Goal: Task Accomplishment & Management: Manage account settings

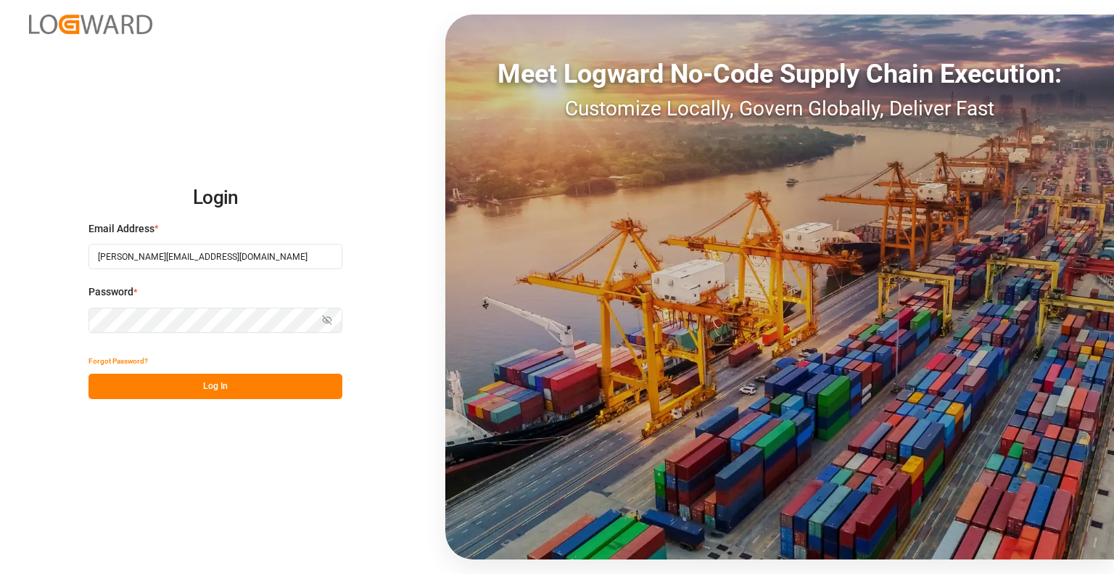
type input "[PERSON_NAME][EMAIL_ADDRESS][DOMAIN_NAME]"
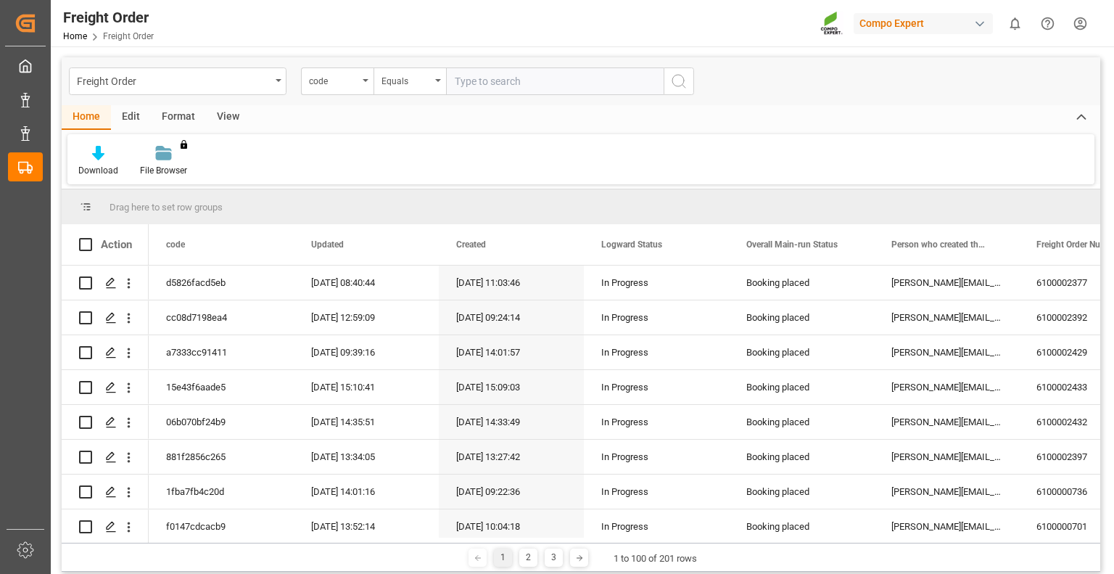
click at [229, 112] on div "View" at bounding box center [228, 117] width 44 height 25
click at [98, 150] on icon at bounding box center [96, 149] width 7 height 6
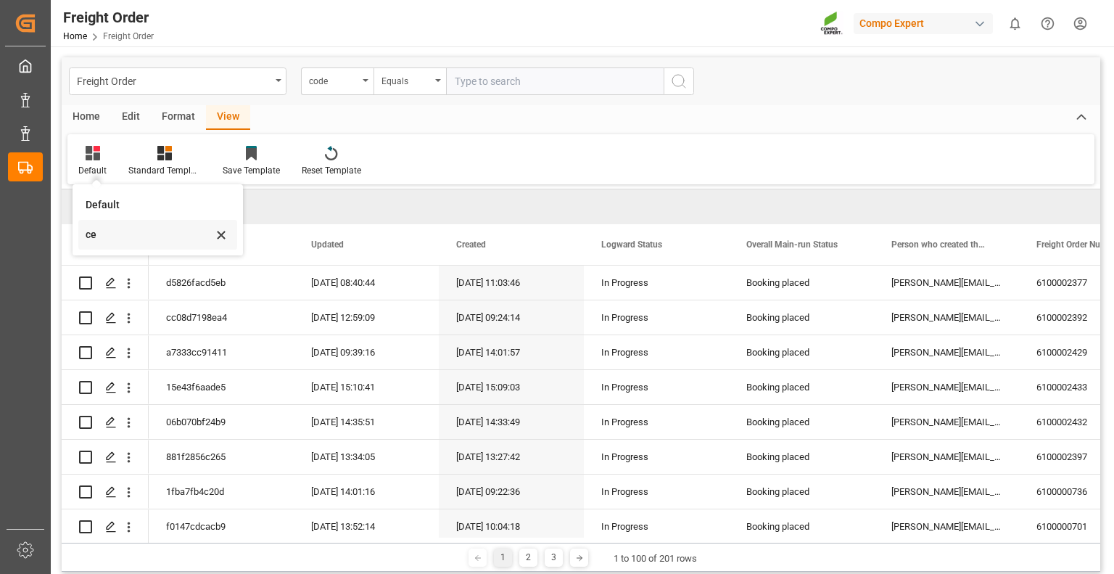
click at [91, 231] on div "ce" at bounding box center [149, 234] width 127 height 15
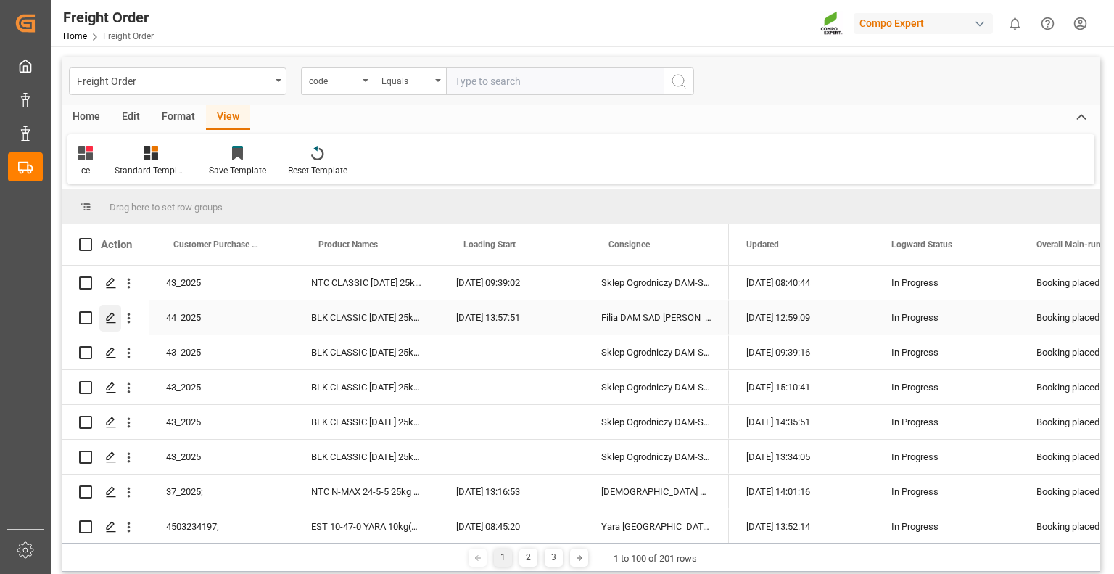
click at [107, 317] on polygon "Press SPACE to select this row." at bounding box center [110, 316] width 7 height 7
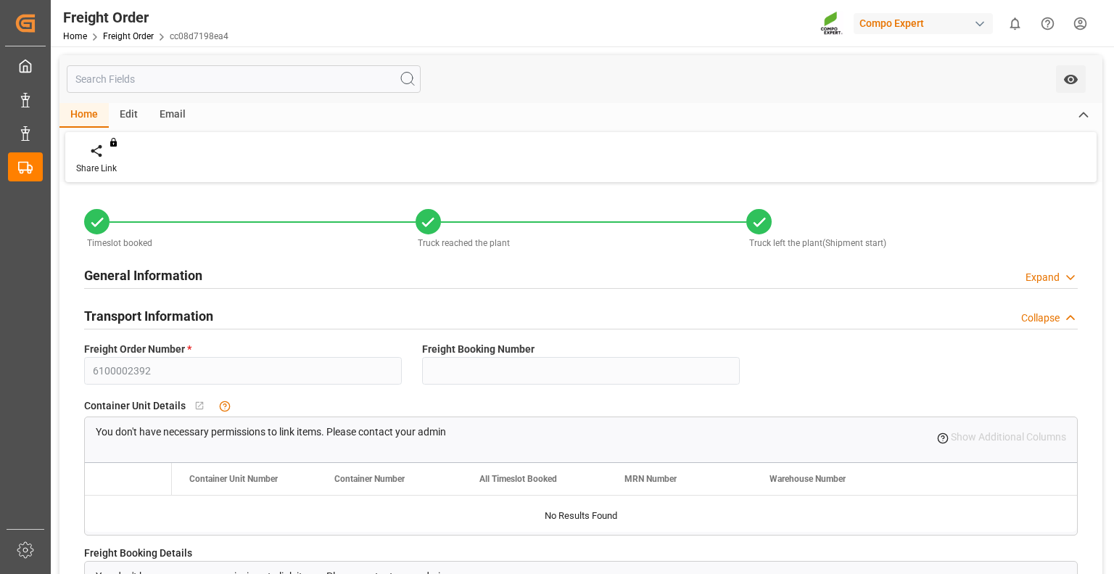
type input "0"
type input "47564"
type input "0"
type input "47564"
type input "[DATE] 01:00"
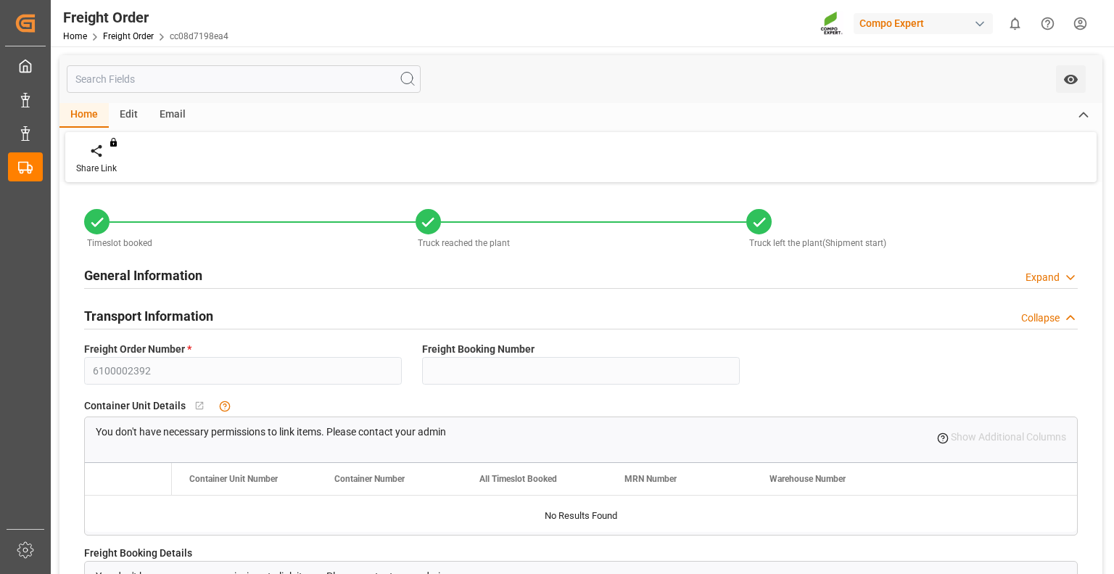
type input "[DATE] 13:57"
type input "[DATE] 13:58"
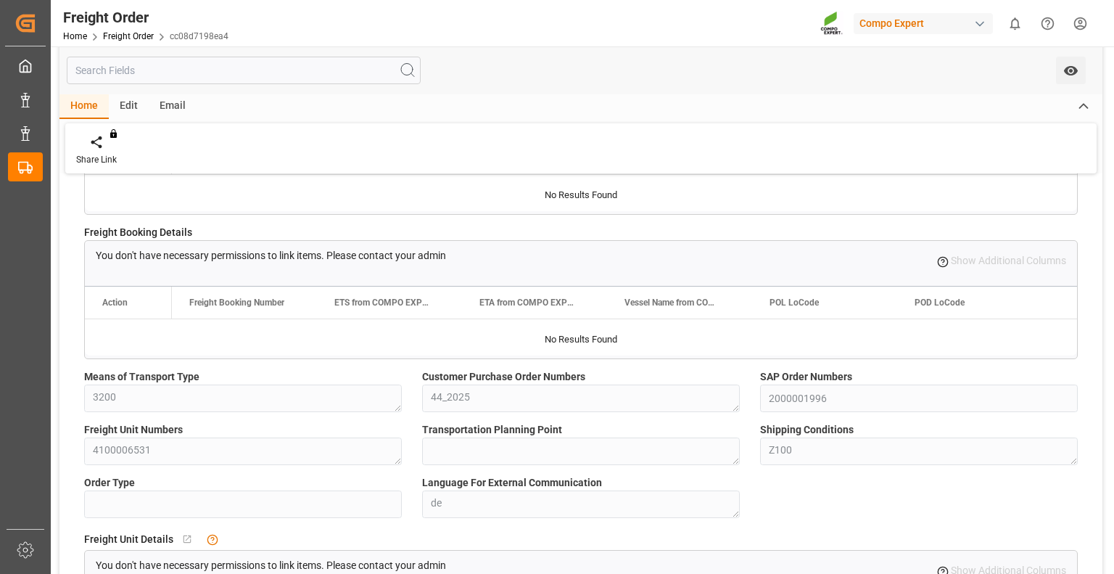
scroll to position [322, 0]
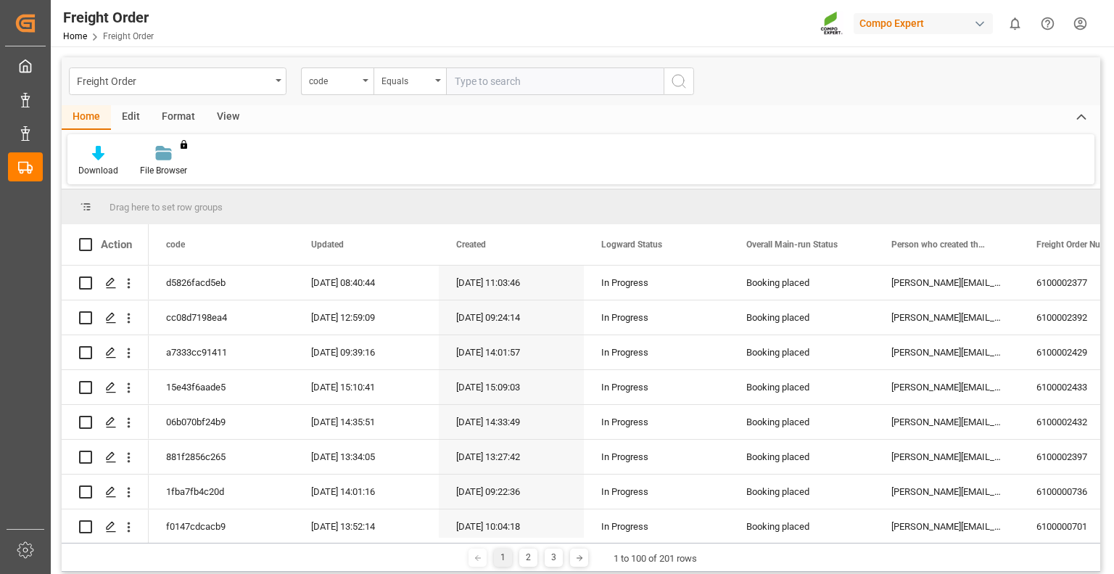
click at [227, 123] on div "View" at bounding box center [228, 117] width 44 height 25
click at [73, 165] on div "Default" at bounding box center [92, 161] width 50 height 32
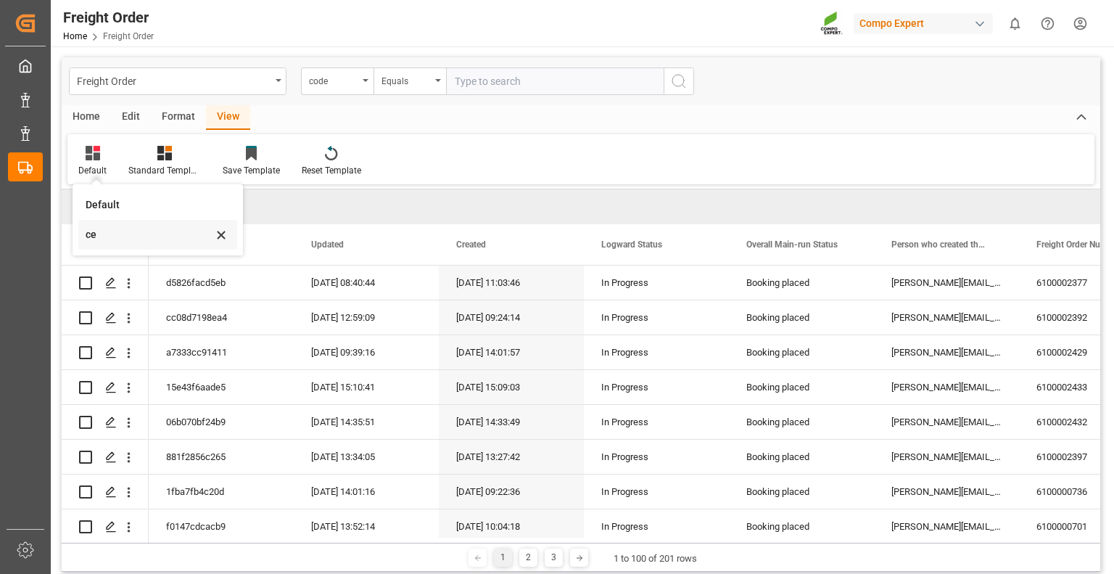
click at [96, 243] on div "ce" at bounding box center [157, 235] width 159 height 30
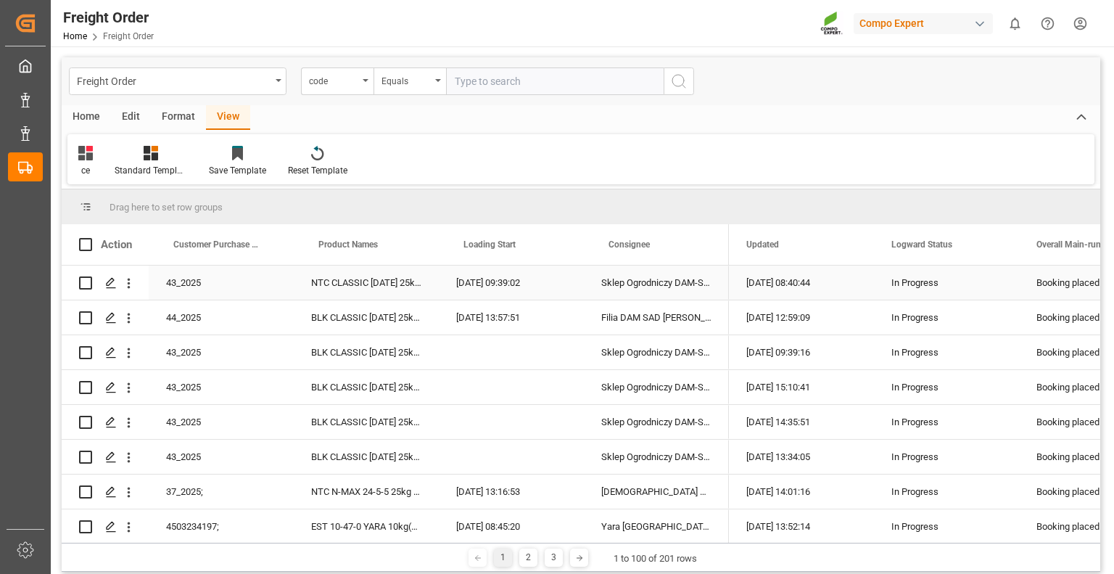
click at [366, 281] on div "NTC CLASSIC [DATE] 25kg (x40) DE,EN,PL" at bounding box center [366, 283] width 145 height 34
click at [111, 281] on icon "Press SPACE to select this row." at bounding box center [111, 283] width 12 height 12
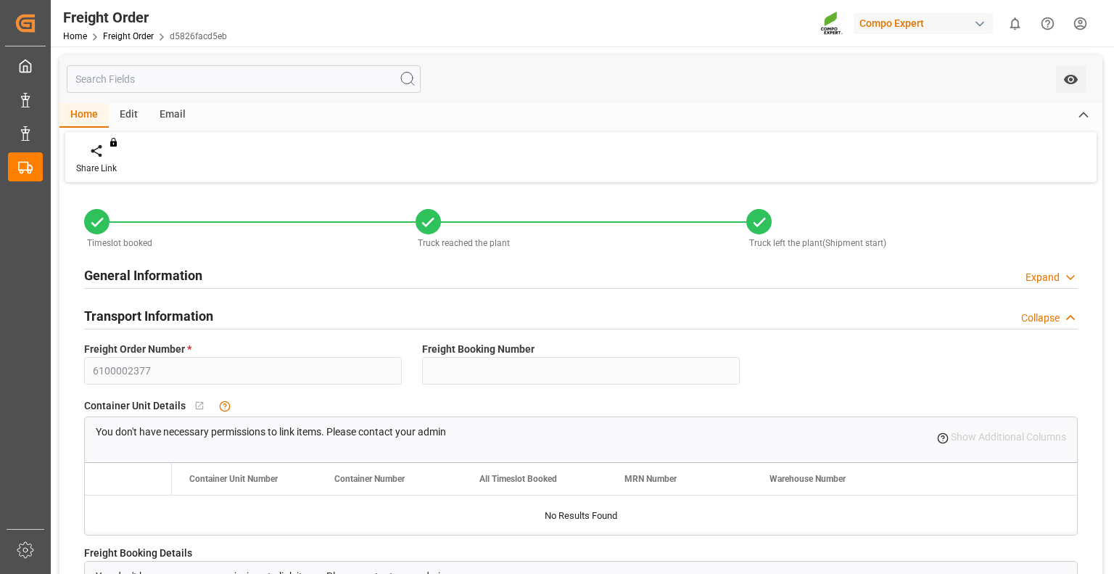
type input "0"
type input "47867.6"
type input "0"
type input "47867.6"
type input "[DATE] 01:00"
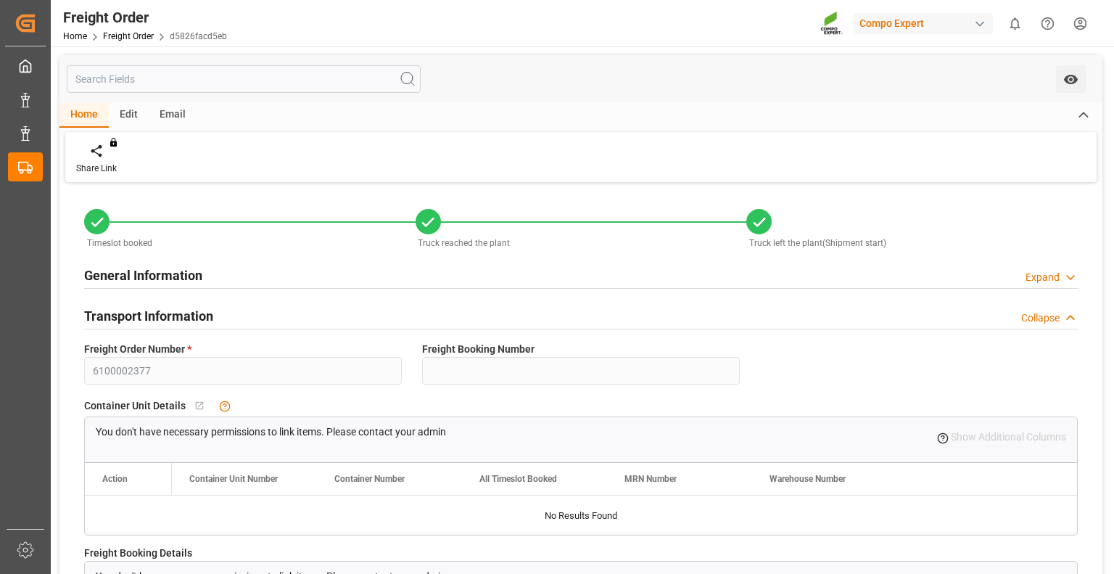
type input "[DATE] 09:39"
type input "[DATE] 09:40"
